Goal: Check status: Check status

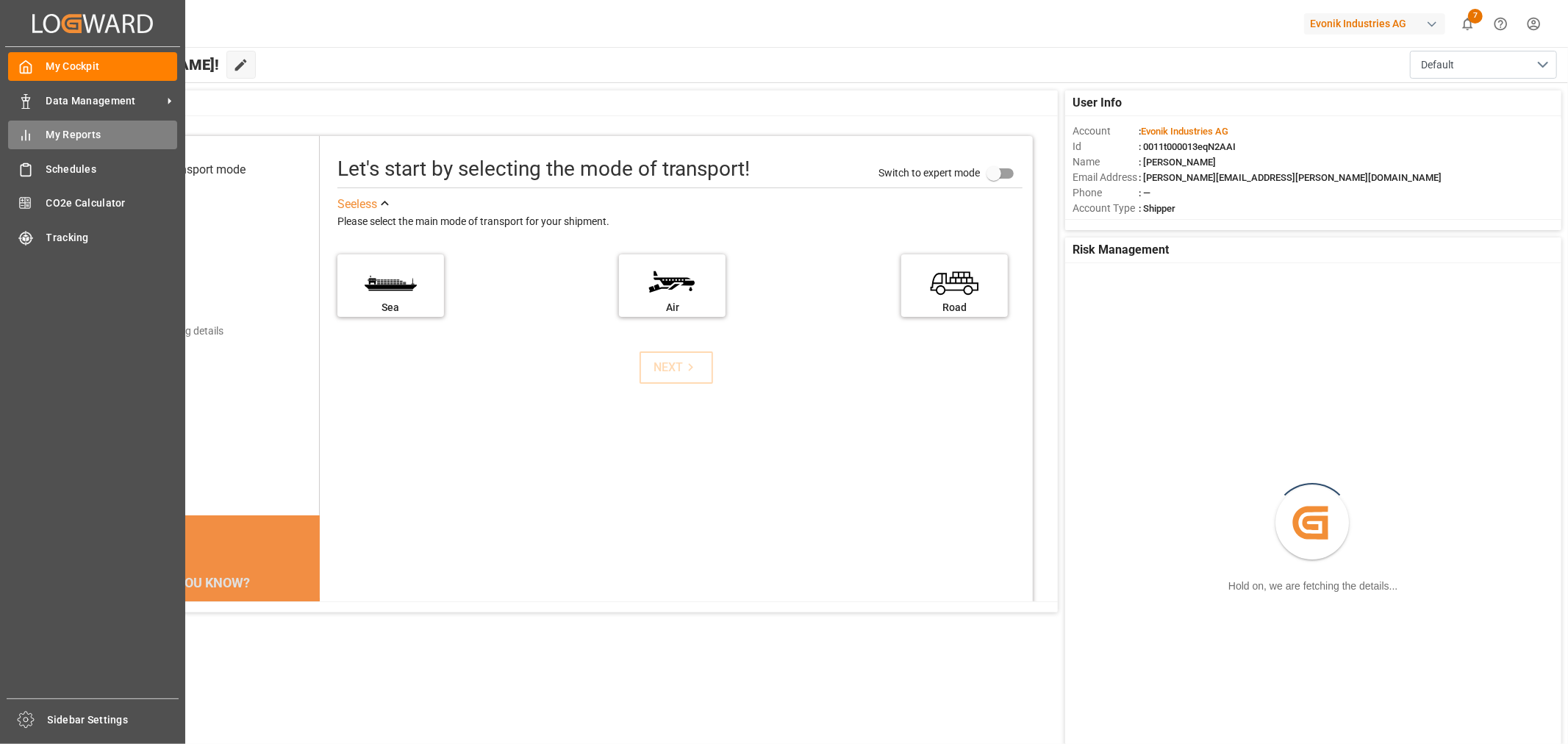
click at [70, 125] on div "My Reports My Reports" at bounding box center [93, 134] width 169 height 29
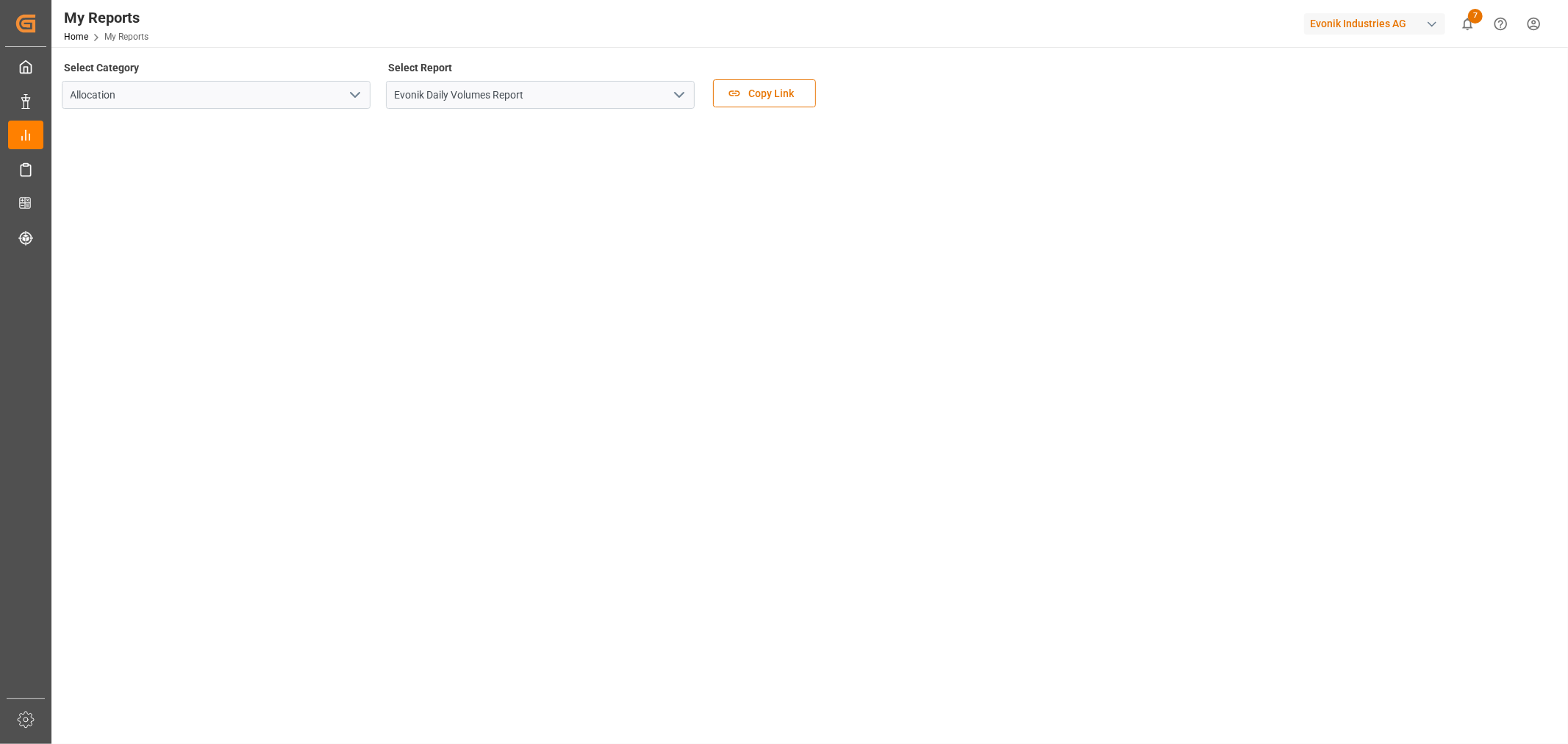
click at [684, 97] on icon "open menu" at bounding box center [679, 95] width 18 height 18
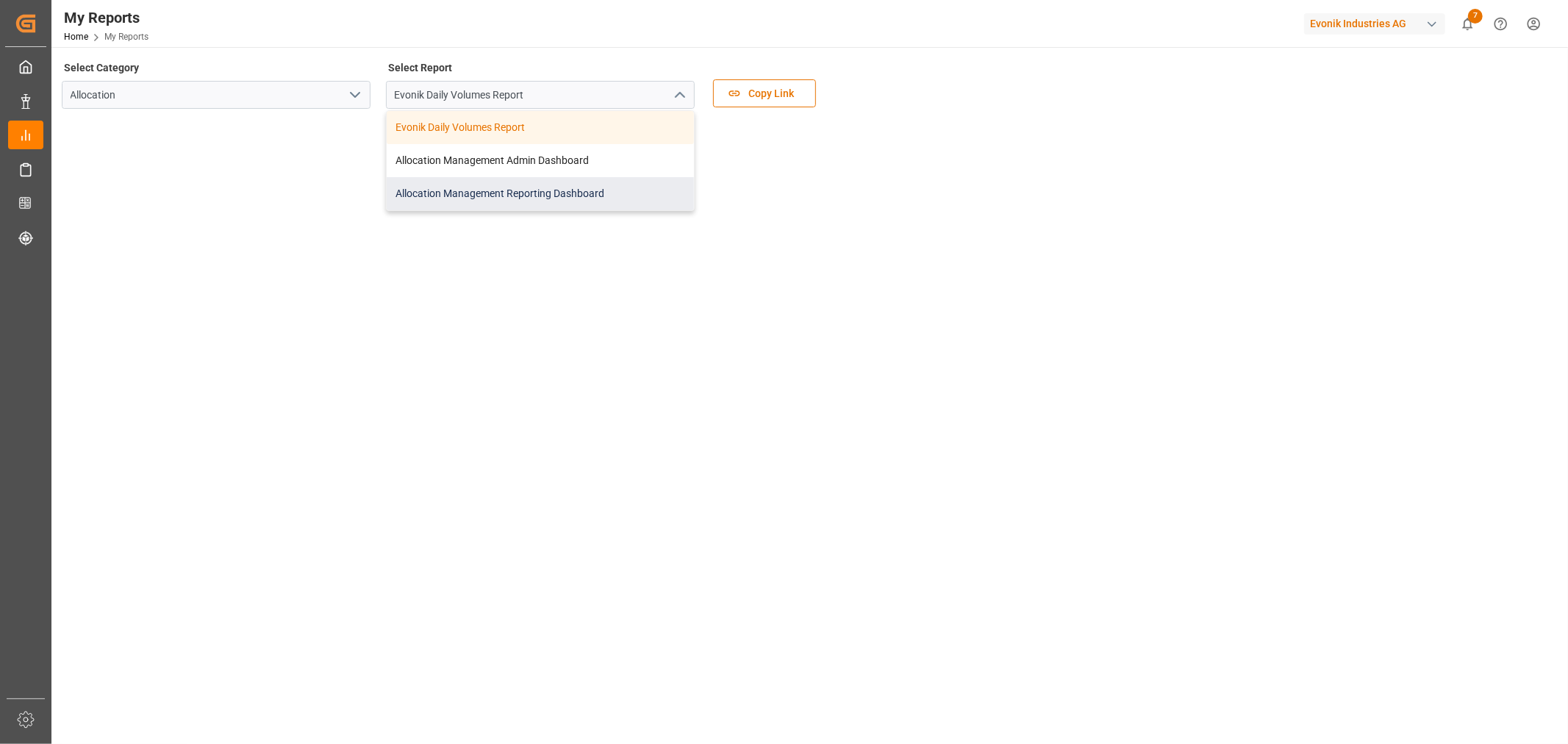
click at [498, 186] on div "Allocation Management Reporting Dashboard" at bounding box center [540, 193] width 307 height 33
